Goal: Task Accomplishment & Management: Manage account settings

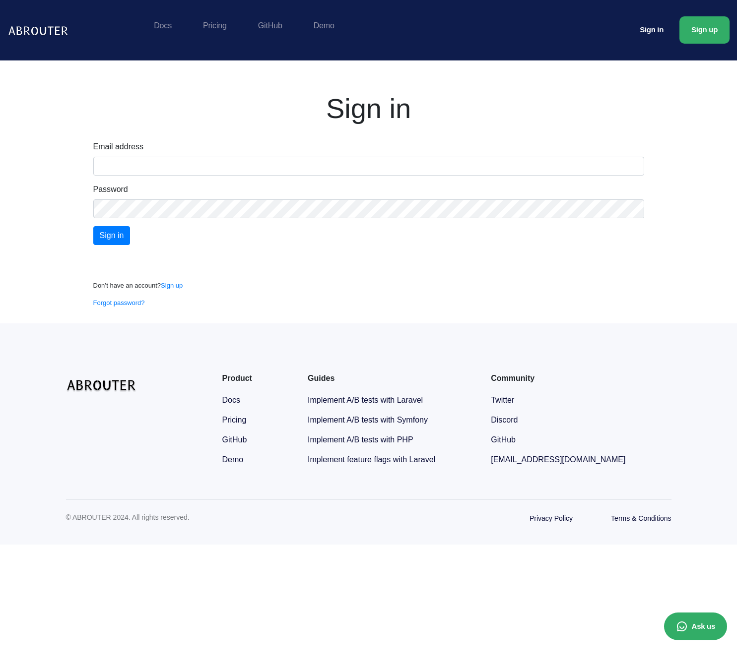
click at [159, 165] on input "text" at bounding box center [368, 166] width 551 height 19
click at [164, 166] on input "text" at bounding box center [368, 166] width 551 height 19
click at [164, 266] on div "Conectează-te cu Google. Se deschide într-o filă nouă" at bounding box center [149, 259] width 112 height 22
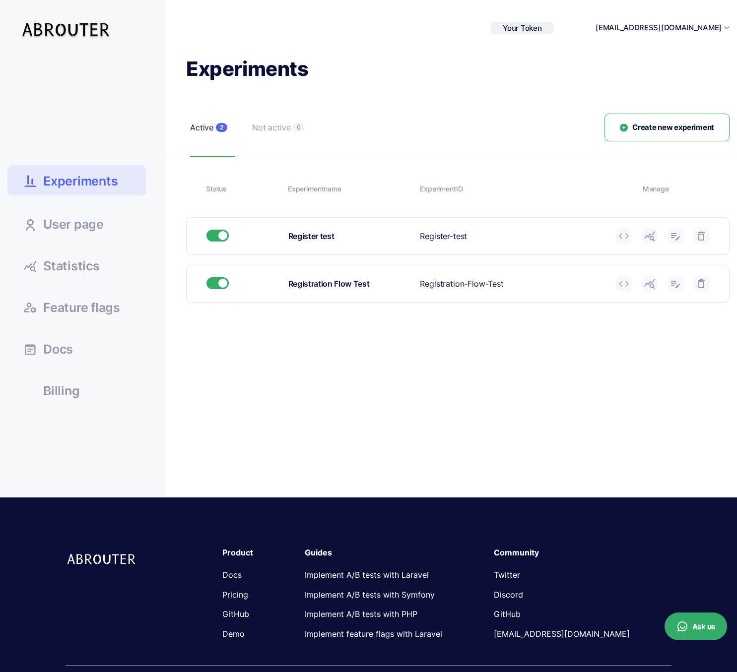
click at [726, 28] on use at bounding box center [726, 27] width 5 height 3
click at [725, 23] on div "[EMAIL_ADDRESS][DOMAIN_NAME]" at bounding box center [662, 27] width 134 height 11
click at [689, 28] on button "[EMAIL_ADDRESS][DOMAIN_NAME]" at bounding box center [658, 27] width 126 height 11
click at [52, 400] on link "Billing" at bounding box center [76, 390] width 139 height 27
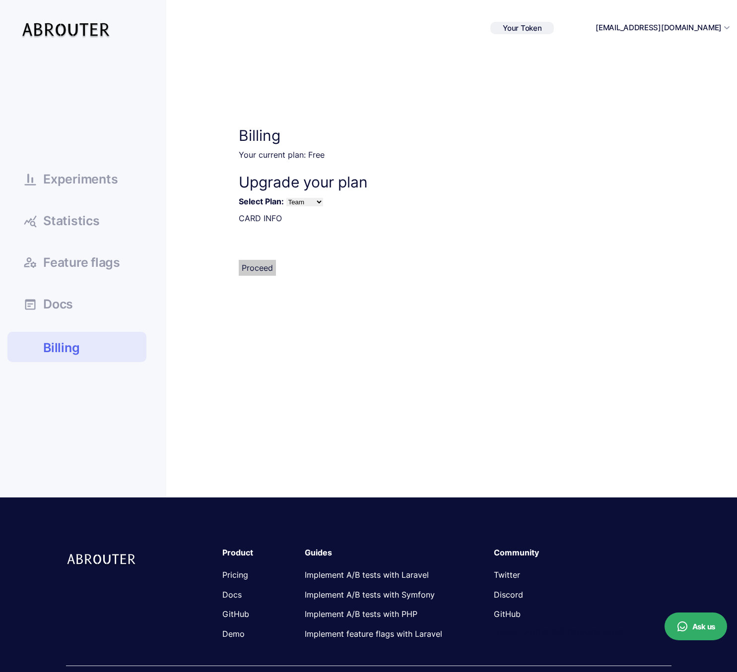
click at [65, 303] on span "Docs" at bounding box center [58, 304] width 30 height 12
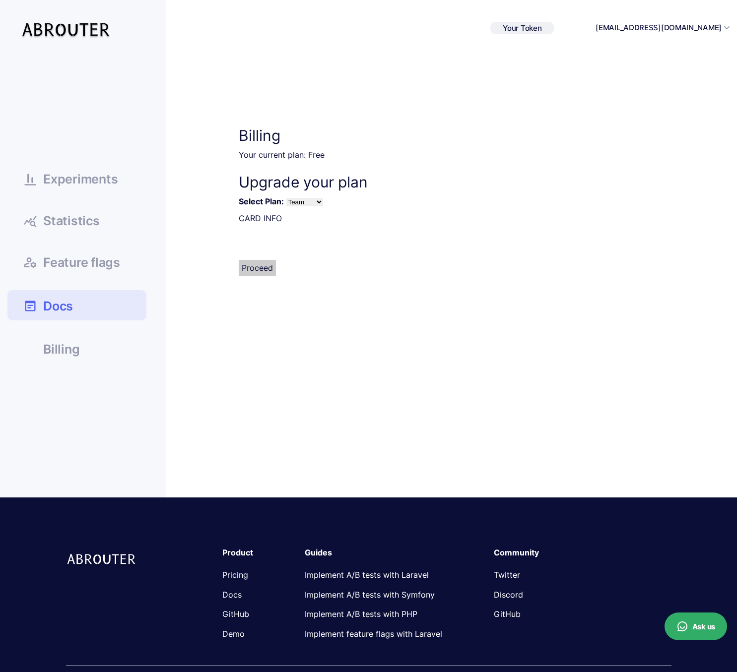
click at [99, 263] on span "Feature flags" at bounding box center [81, 263] width 77 height 12
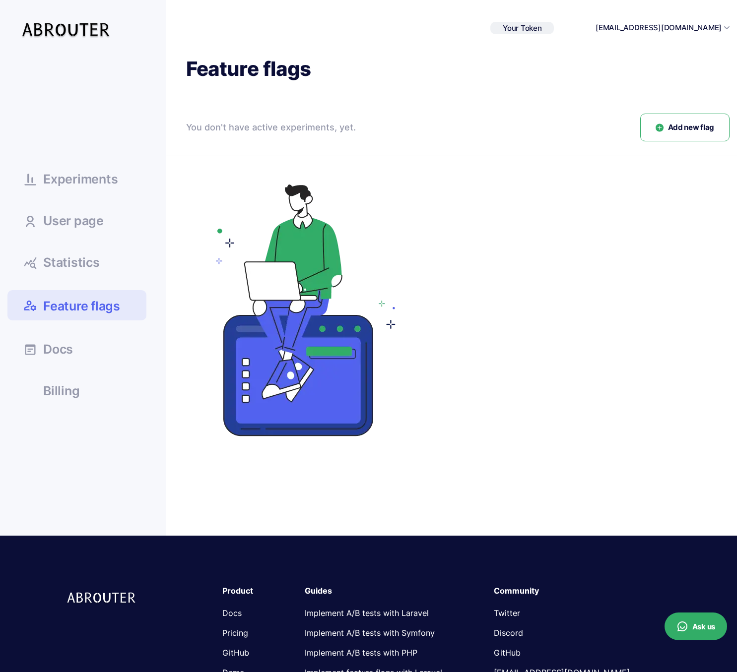
click at [96, 177] on span "Experiments" at bounding box center [80, 179] width 74 height 12
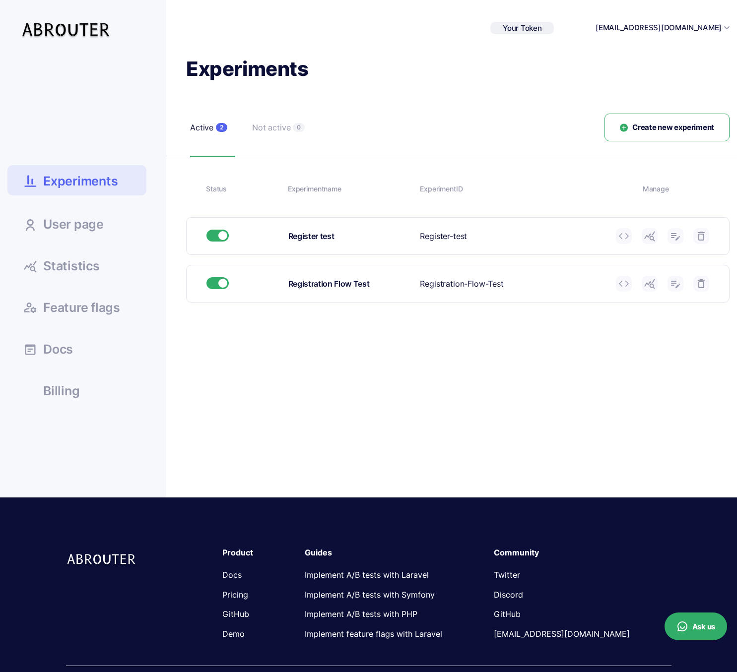
click at [413, 396] on div "Experiments Active 2 Not active 0 Create new experiment Status Experiment name …" at bounding box center [447, 234] width 563 height 357
drag, startPoint x: 475, startPoint y: 231, endPoint x: 409, endPoint y: 233, distance: 65.5
click at [409, 233] on div "Register test Experiment ID Register-test" at bounding box center [458, 236] width 542 height 37
copy div "Experiment ID Register-test"
click at [513, 403] on div "Experiments Active 2 Not active 0 Create new experiment Status Experiment name …" at bounding box center [447, 234] width 563 height 357
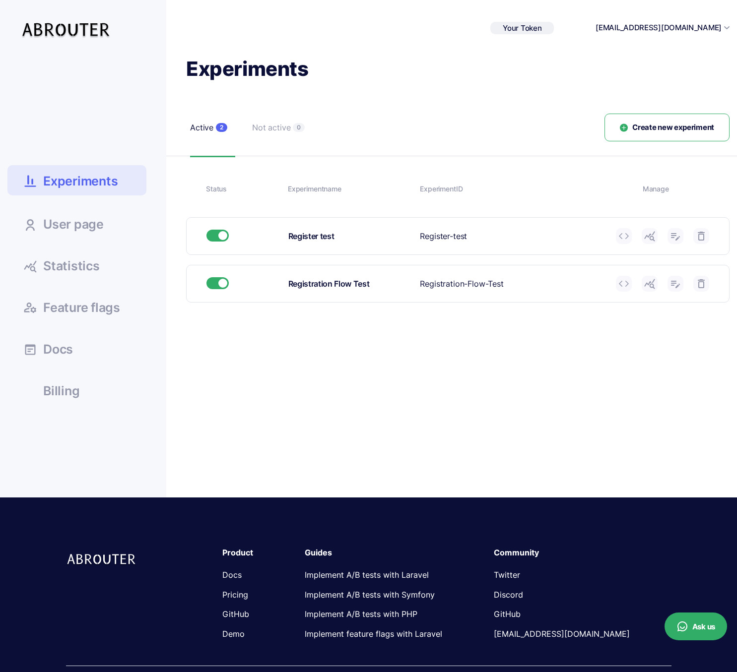
click at [643, 378] on div "Experiments Active 2 Not active 0 Create new experiment Status Experiment name …" at bounding box center [447, 234] width 563 height 357
click at [541, 27] on span "Your Token" at bounding box center [522, 27] width 39 height 9
click at [558, 43] on icon at bounding box center [553, 44] width 10 height 6
drag, startPoint x: 704, startPoint y: 333, endPoint x: 706, endPoint y: 342, distance: 9.6
click at [704, 333] on div "Experiments Active 2 Not active 0 Create new experiment Status Experiment name …" at bounding box center [447, 234] width 563 height 357
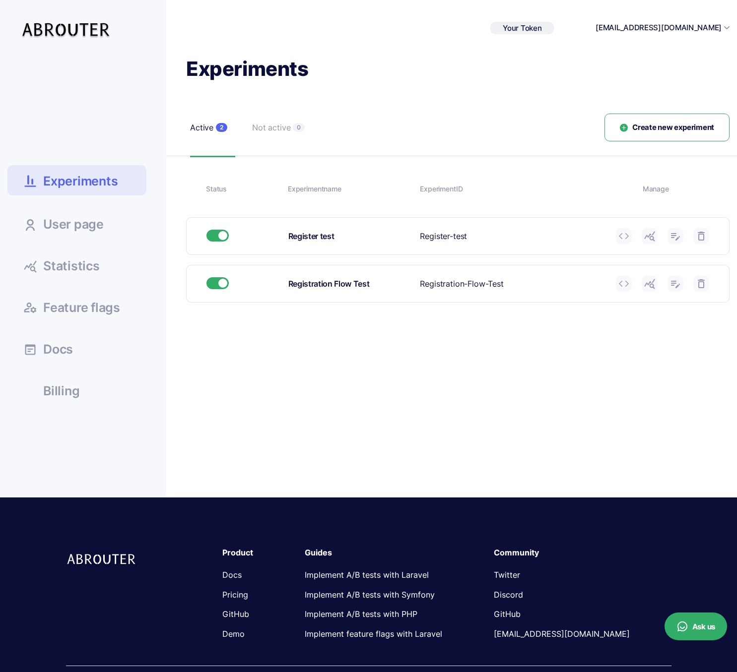
click at [259, 132] on div "Not active" at bounding box center [271, 128] width 38 height 12
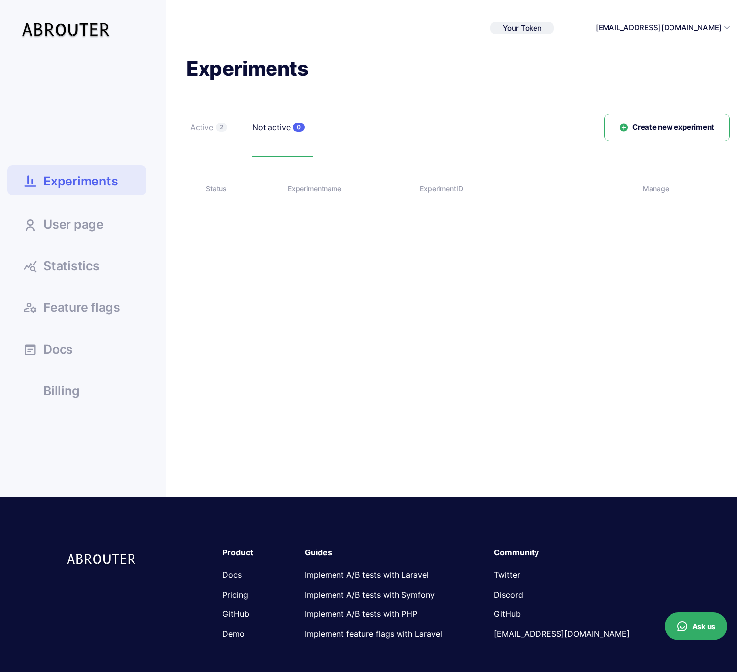
click at [204, 129] on div "Active" at bounding box center [201, 128] width 23 height 12
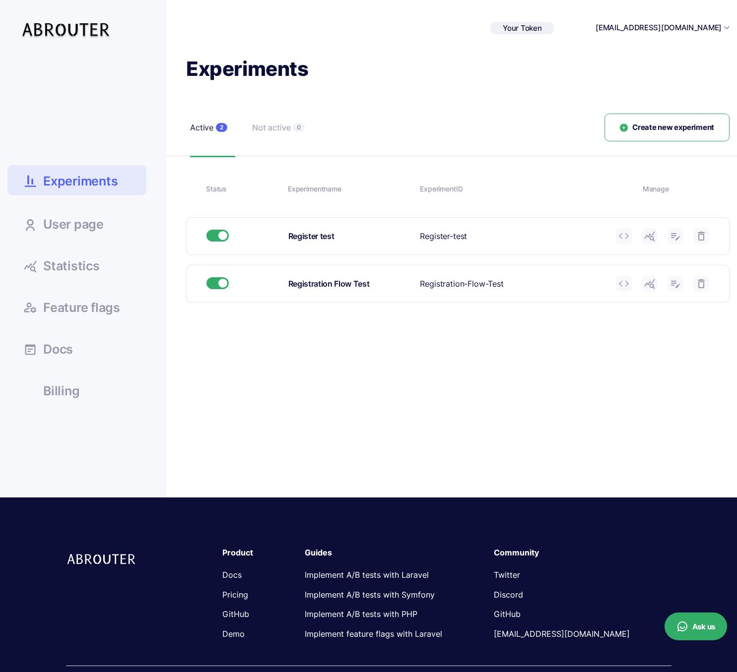
click at [56, 233] on link "User page" at bounding box center [76, 223] width 139 height 27
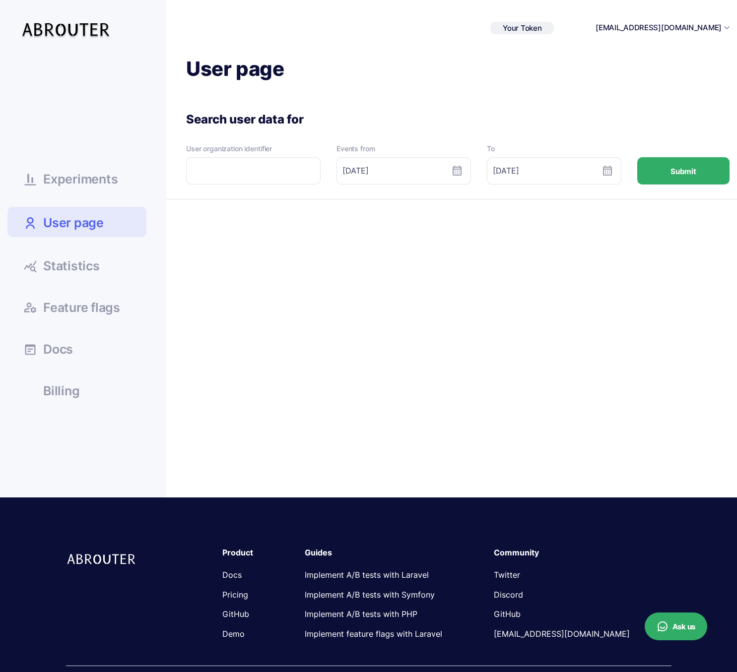
click at [679, 168] on button "Submit" at bounding box center [683, 170] width 92 height 27
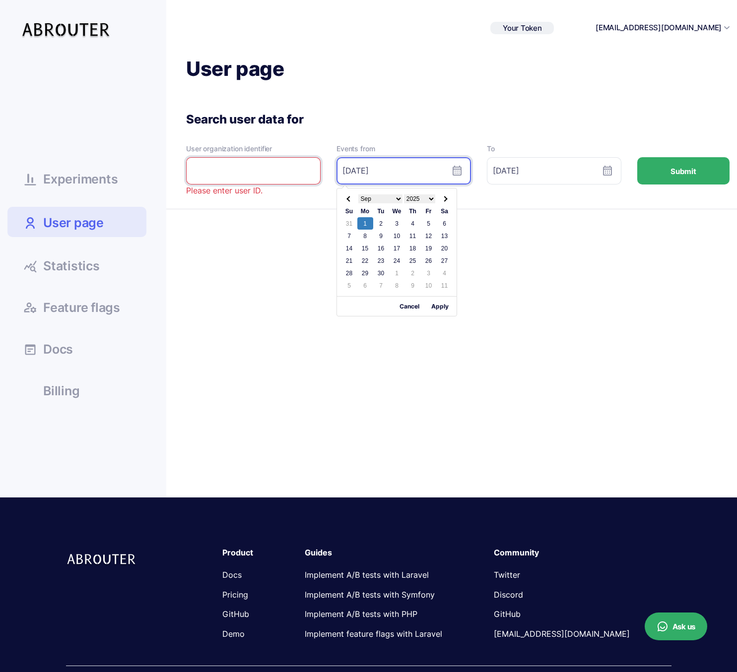
click at [440, 176] on input "[DATE]" at bounding box center [403, 170] width 134 height 27
click at [415, 74] on h1 "User page" at bounding box center [457, 69] width 543 height 26
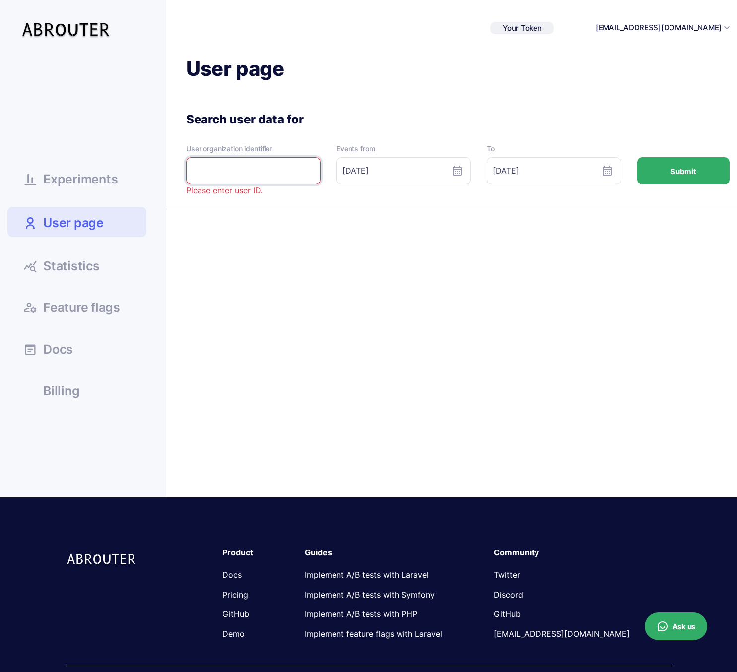
click at [84, 275] on link "Statistics" at bounding box center [76, 265] width 139 height 27
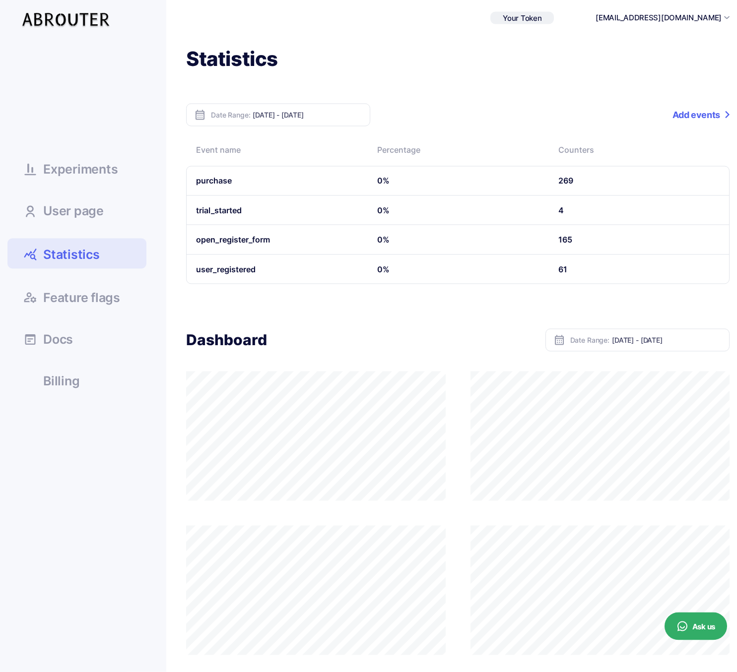
scroll to position [4, 0]
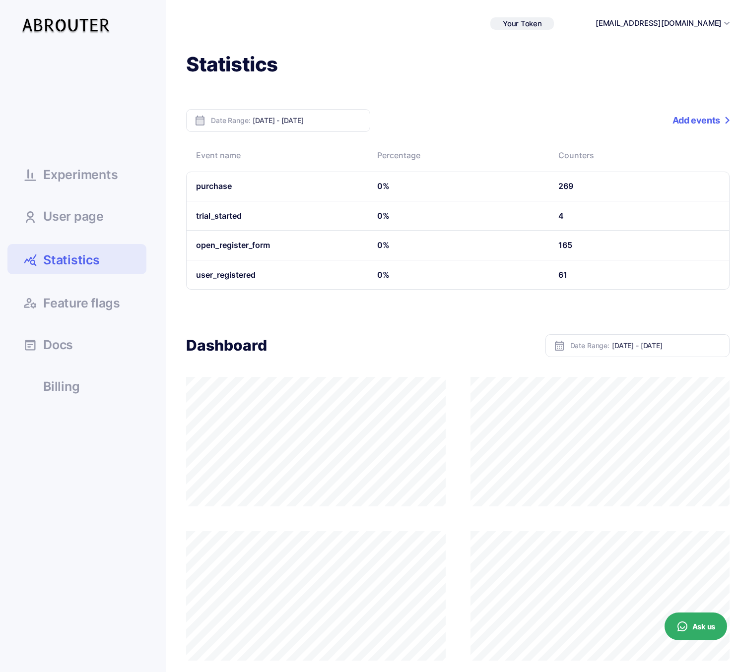
click at [68, 525] on div "Experiments User page Statistics Feature flags Docs" at bounding box center [86, 423] width 159 height 742
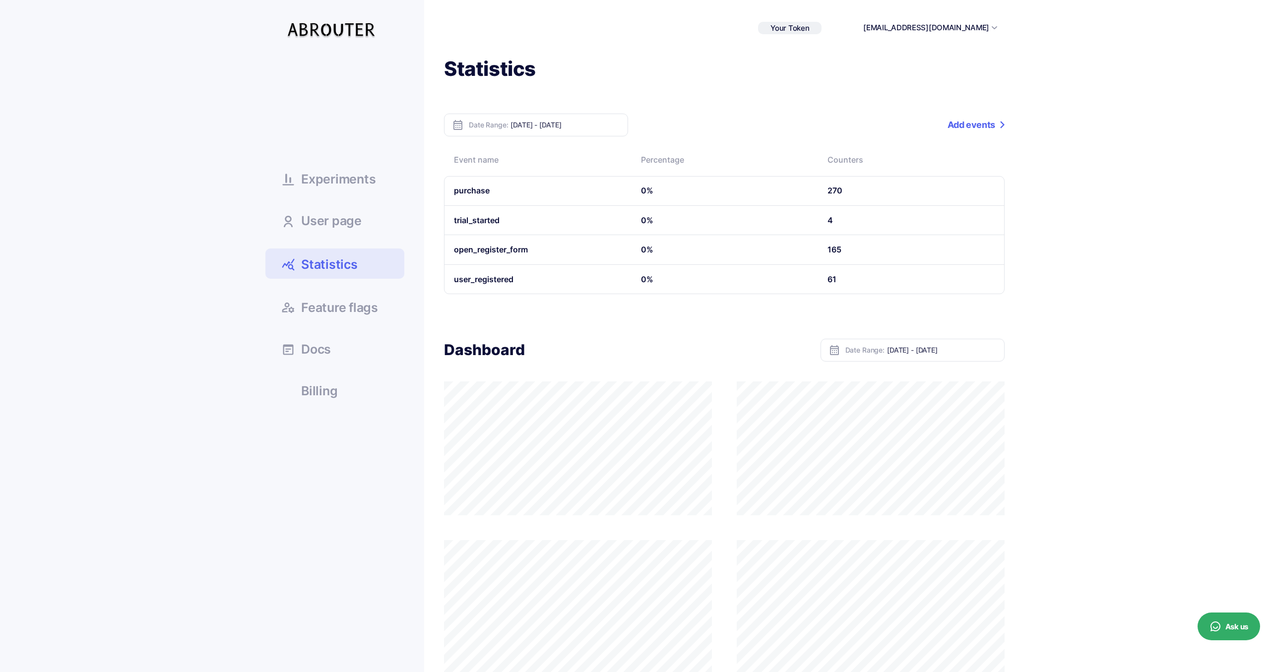
click at [471, 194] on td "purchase" at bounding box center [537, 190] width 187 height 29
click at [345, 237] on ul "Experiments User page Statistics Docs" at bounding box center [334, 230] width 139 height 348
click at [343, 232] on link "User page" at bounding box center [334, 220] width 139 height 27
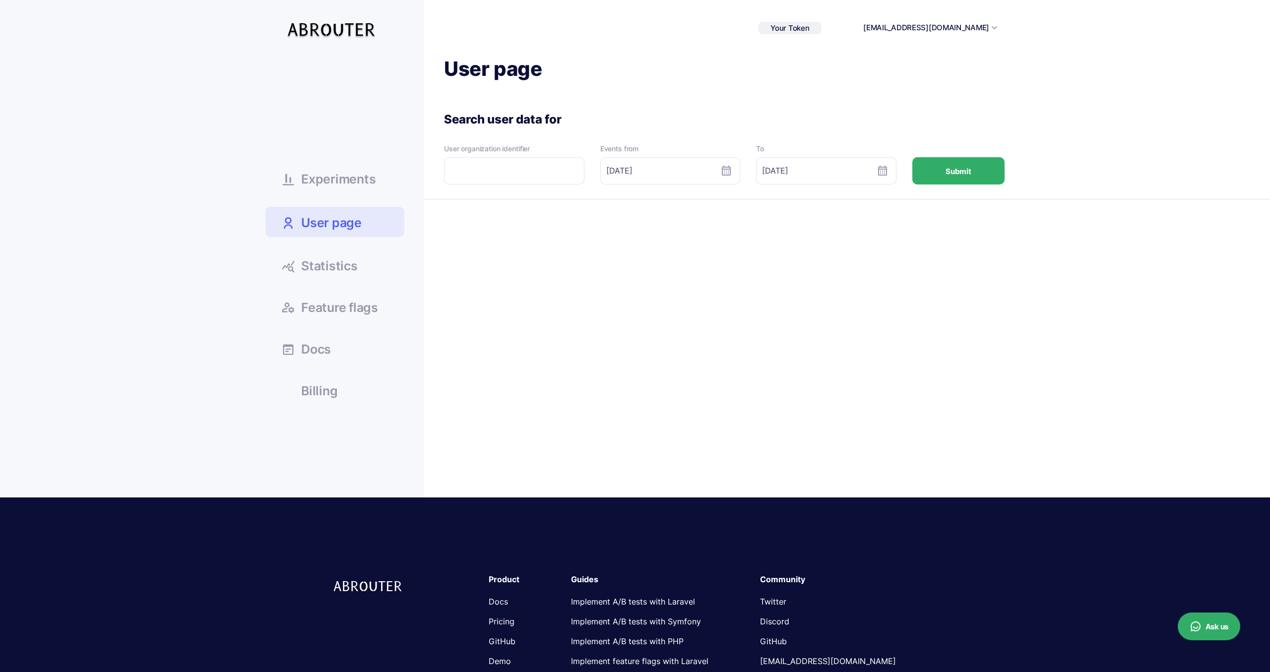
click at [357, 184] on span "Experiments" at bounding box center [338, 179] width 74 height 12
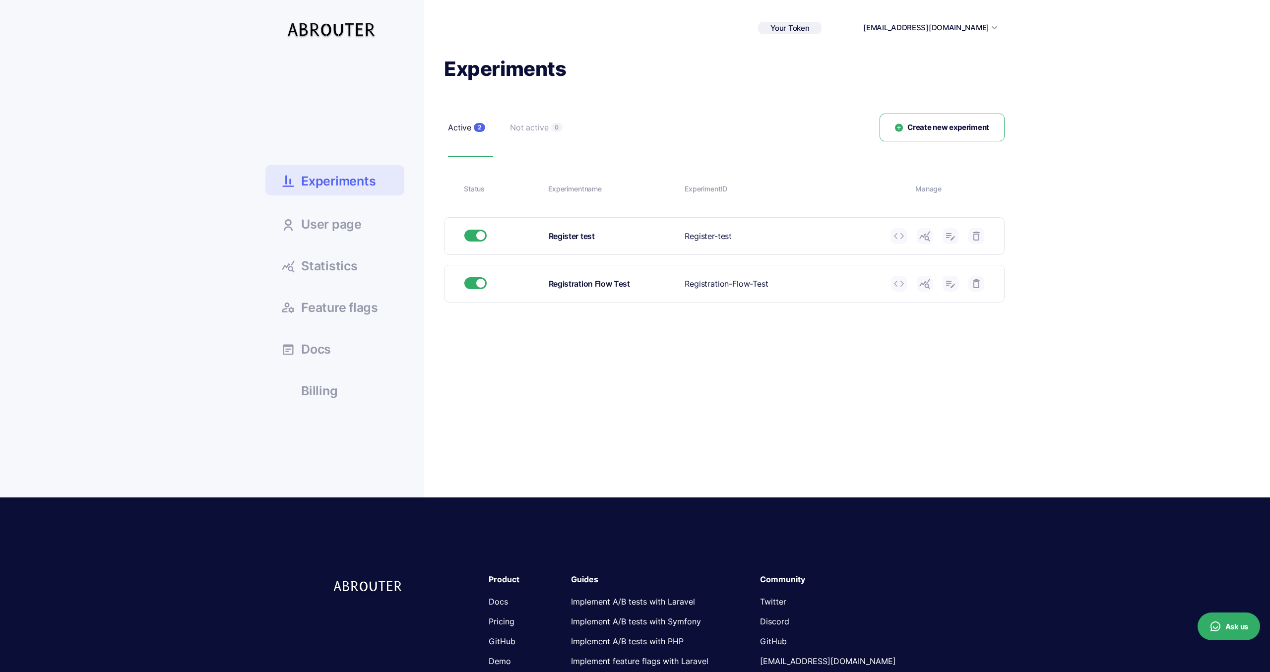
drag, startPoint x: 139, startPoint y: 158, endPoint x: 149, endPoint y: 138, distance: 22.4
click at [139, 158] on div "Experiments User page Statistics Docs" at bounding box center [635, 277] width 1270 height 442
